Goal: Transaction & Acquisition: Book appointment/travel/reservation

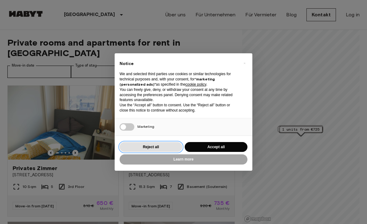
click at [136, 143] on button "Reject all" at bounding box center [151, 147] width 63 height 10
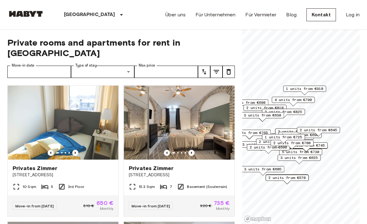
click at [76, 149] on icon "Previous image" at bounding box center [75, 152] width 6 height 6
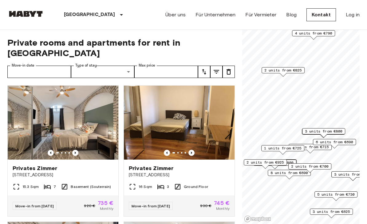
click at [294, 70] on span "2 units from €825" at bounding box center [283, 70] width 38 height 6
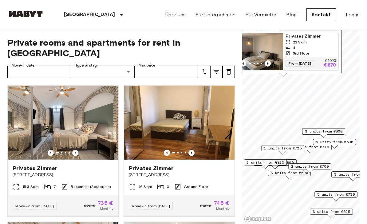
click at [270, 62] on icon "Previous image" at bounding box center [268, 63] width 6 height 6
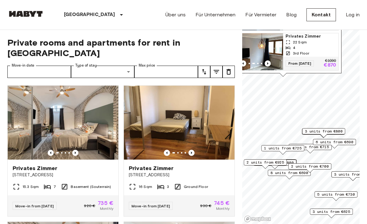
click at [271, 64] on icon "Previous image" at bounding box center [268, 63] width 6 height 6
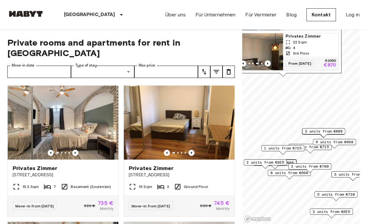
click at [270, 62] on icon "Previous image" at bounding box center [268, 63] width 6 height 6
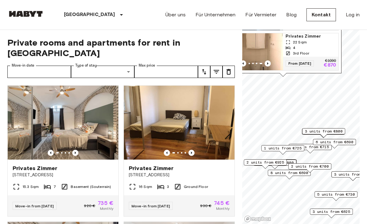
click at [271, 63] on icon "Previous image" at bounding box center [268, 63] width 6 height 6
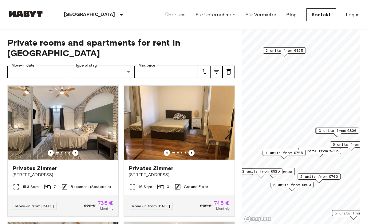
click at [291, 149] on div "1 units from €725" at bounding box center [284, 152] width 43 height 6
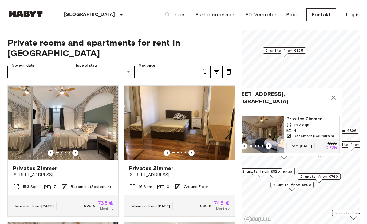
click at [272, 145] on icon "Previous image" at bounding box center [269, 146] width 6 height 6
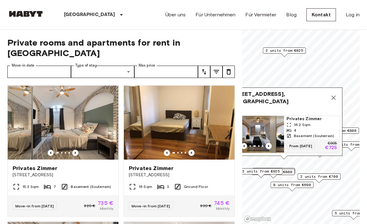
click at [31, 93] on img at bounding box center [63, 122] width 111 height 74
click at [336, 100] on icon "Map marker" at bounding box center [333, 97] width 7 height 7
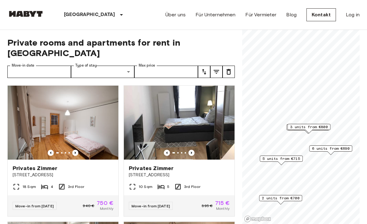
click at [296, 158] on span "5 units from €715" at bounding box center [282, 159] width 38 height 6
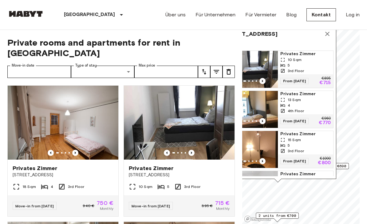
click at [304, 66] on div "5" at bounding box center [305, 65] width 50 height 6
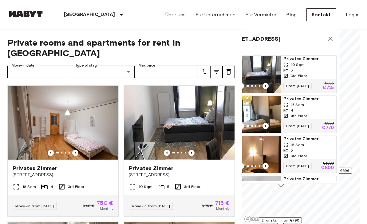
click at [334, 41] on icon "Map marker" at bounding box center [330, 38] width 7 height 7
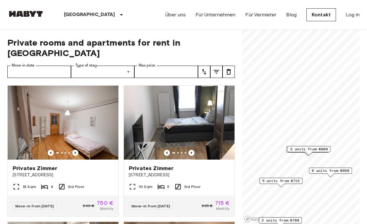
click at [17, 13] on img at bounding box center [25, 14] width 37 height 6
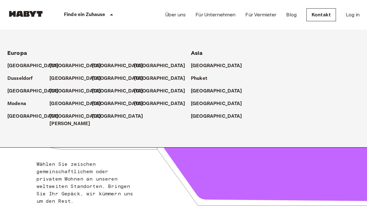
click at [53, 102] on p "[GEOGRAPHIC_DATA]" at bounding box center [75, 103] width 51 height 7
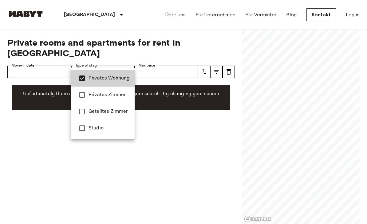
type input "**********"
click at [20, 85] on div at bounding box center [183, 112] width 367 height 224
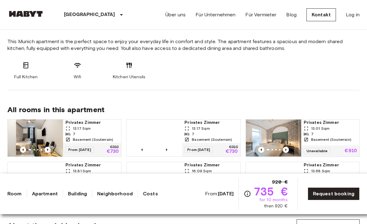
scroll to position [311, 0]
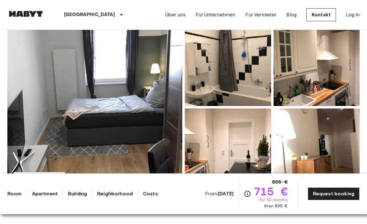
scroll to position [90, 0]
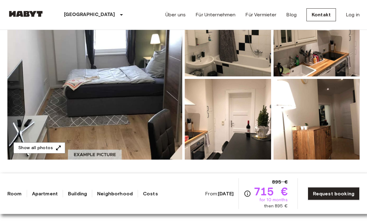
click at [41, 75] on img at bounding box center [94, 78] width 175 height 164
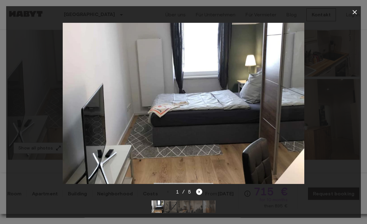
scroll to position [90, 0]
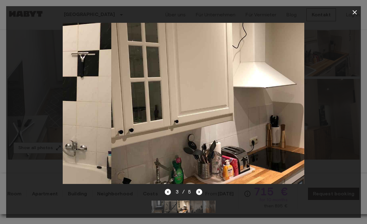
click at [359, 14] on button "button" at bounding box center [355, 12] width 12 height 12
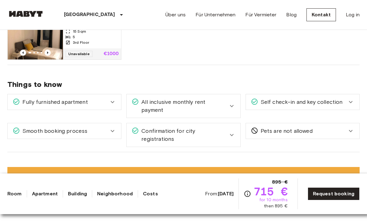
scroll to position [365, 0]
